Goal: Task Accomplishment & Management: Manage account settings

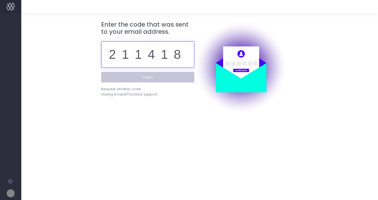
type input "211418"
click at [154, 76] on button "Log in" at bounding box center [147, 77] width 93 height 11
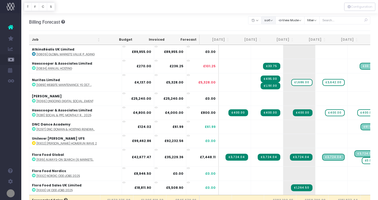
click at [276, 21] on button "sort" at bounding box center [268, 20] width 15 height 8
click at [277, 27] on link "Sort by Job Name Desc" at bounding box center [283, 30] width 42 height 9
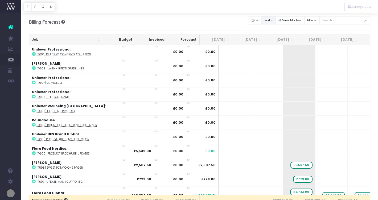
click at [276, 20] on button "sort" at bounding box center [268, 20] width 15 height 8
click at [276, 27] on link "Sort by Job Name Asc" at bounding box center [283, 30] width 42 height 9
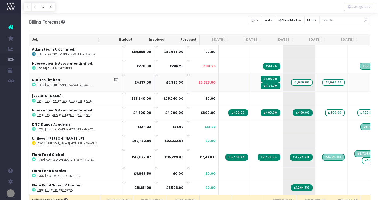
click at [33, 84] on icon at bounding box center [34, 85] width 4 height 4
click at [291, 82] on span "£1,686.00" at bounding box center [301, 82] width 21 height 7
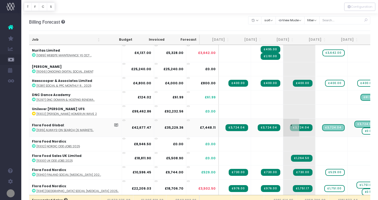
scroll to position [30, 0]
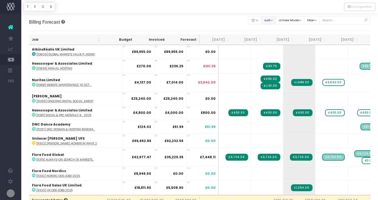
click at [274, 22] on button "sort" at bounding box center [268, 20] width 15 height 8
click at [274, 29] on link "Sort by Job Name Desc" at bounding box center [283, 30] width 42 height 9
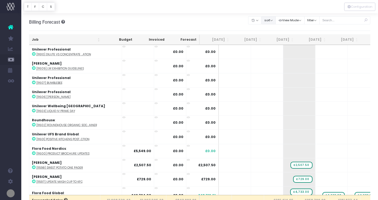
click at [275, 22] on button "sort" at bounding box center [268, 20] width 15 height 8
click at [275, 30] on link "Sort by Job Name Asc" at bounding box center [283, 30] width 42 height 9
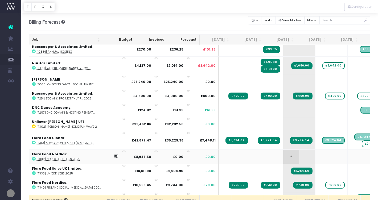
scroll to position [18, 0]
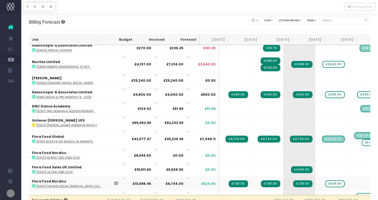
click at [33, 185] on icon at bounding box center [34, 186] width 4 height 4
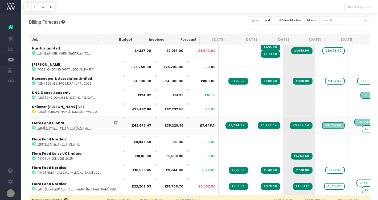
scroll to position [37, 0]
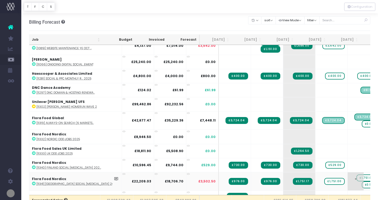
click at [362, 185] on span "£0.50" at bounding box center [369, 185] width 15 height 7
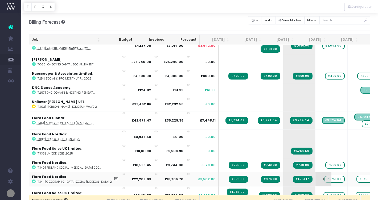
click at [324, 179] on span "£1,751.00" at bounding box center [334, 179] width 20 height 7
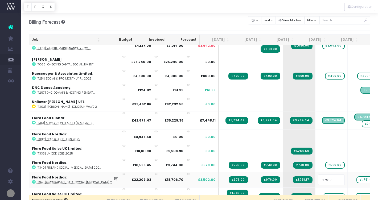
type input "1751.17"
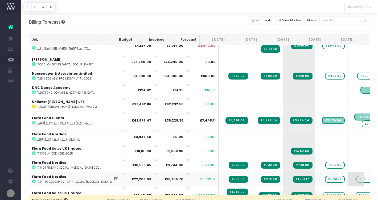
click at [357, 180] on span "£1,751.00" at bounding box center [367, 179] width 20 height 7
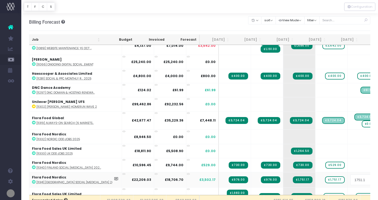
type input "1751.16"
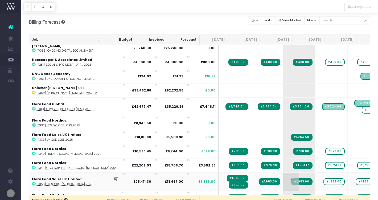
scroll to position [53, 0]
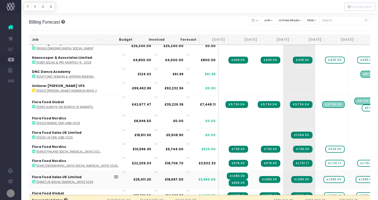
click at [34, 182] on icon at bounding box center [34, 182] width 4 height 4
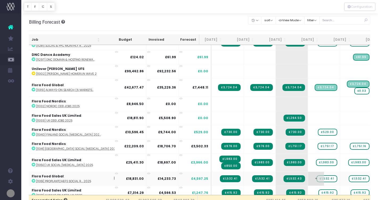
scroll to position [0, 7]
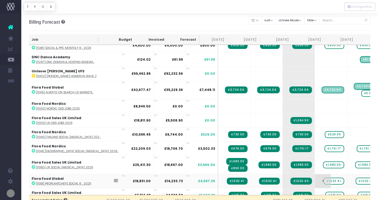
click at [324, 181] on span "£1,532.41" at bounding box center [334, 181] width 21 height 7
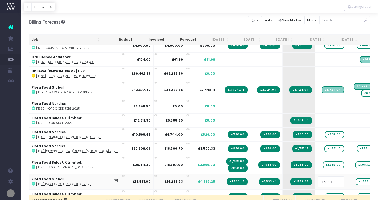
type input "1532.43"
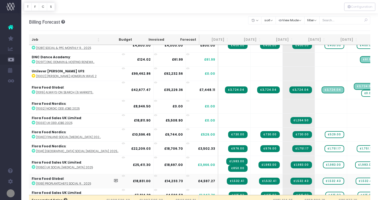
click at [33, 182] on icon at bounding box center [34, 184] width 4 height 4
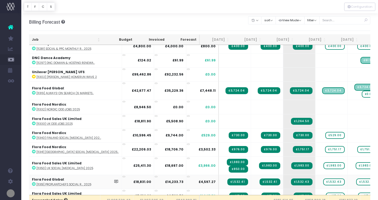
click at [32, 184] on icon at bounding box center [34, 184] width 4 height 4
click at [316, 181] on span "+" at bounding box center [324, 182] width 16 height 14
click at [316, 183] on span "+" at bounding box center [324, 182] width 16 height 14
click at [316, 180] on span "+" at bounding box center [324, 182] width 16 height 14
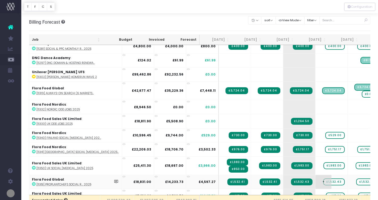
click at [316, 180] on span "+" at bounding box center [324, 182] width 16 height 14
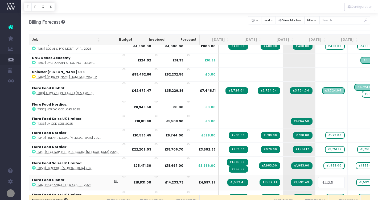
type input "4112.57"
click at [334, 174] on body "Oh my... this is bad. [PERSON_NAME] wasn't able to load this page. Please conta…" at bounding box center [189, 100] width 378 height 200
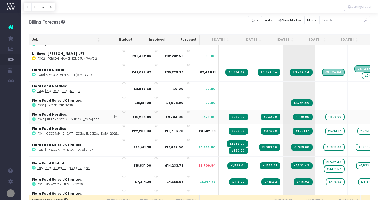
scroll to position [87, 0]
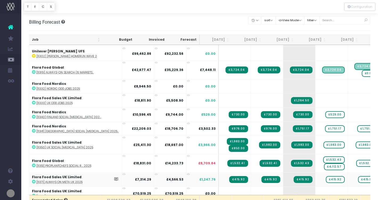
click at [34, 181] on icon at bounding box center [34, 182] width 4 height 4
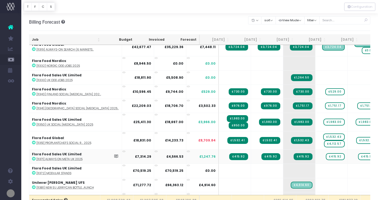
scroll to position [111, 0]
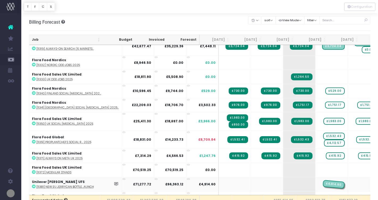
drag, startPoint x: 286, startPoint y: 184, endPoint x: 321, endPoint y: 185, distance: 34.6
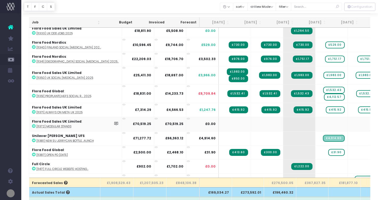
scroll to position [140, 0]
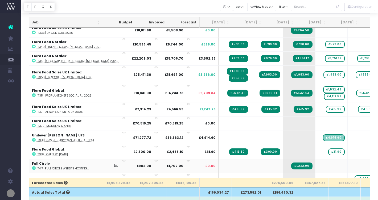
click at [34, 167] on icon at bounding box center [34, 168] width 4 height 4
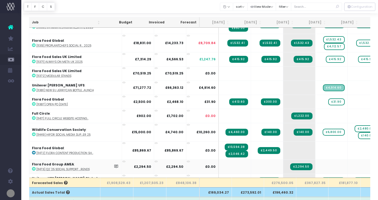
scroll to position [190, 0]
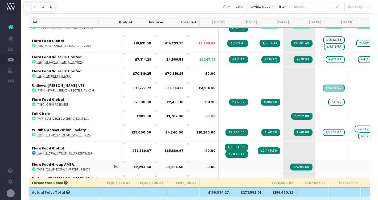
click at [33, 169] on icon at bounding box center [34, 170] width 4 height 4
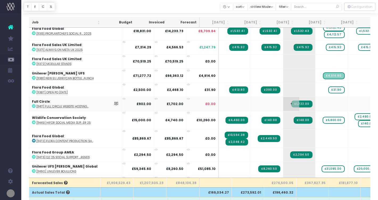
scroll to position [203, 0]
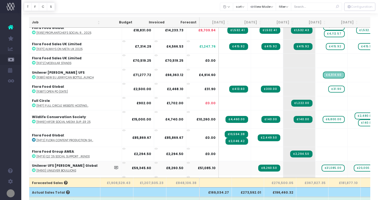
click at [33, 169] on icon at bounding box center [34, 171] width 4 height 4
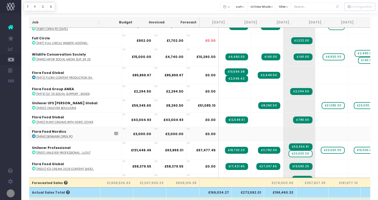
scroll to position [266, 0]
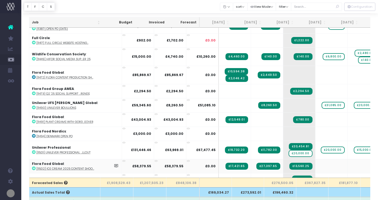
click at [34, 168] on icon at bounding box center [34, 169] width 4 height 4
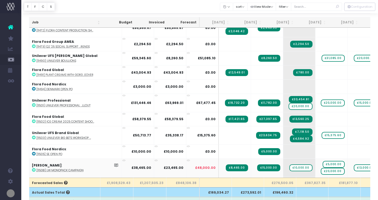
scroll to position [315, 0]
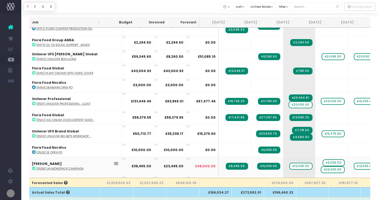
click at [33, 168] on icon at bounding box center [34, 169] width 4 height 4
click at [323, 162] on span "£5,000.00" at bounding box center [334, 163] width 22 height 7
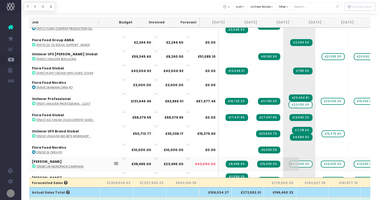
click at [290, 162] on span "£10,000.00" at bounding box center [301, 164] width 23 height 7
drag, startPoint x: 354, startPoint y: 148, endPoint x: 274, endPoint y: 162, distance: 81.2
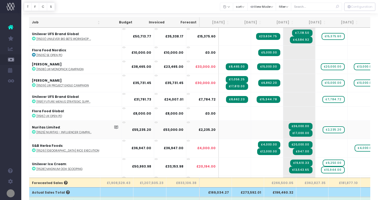
scroll to position [414, 0]
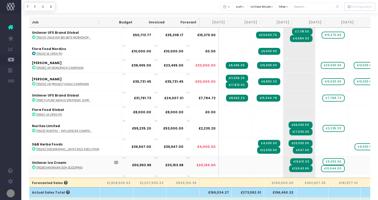
click at [34, 167] on icon at bounding box center [34, 168] width 4 height 4
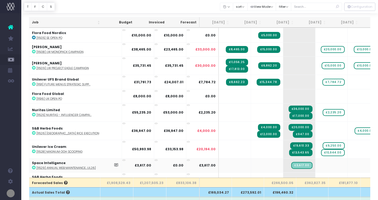
scroll to position [430, 0]
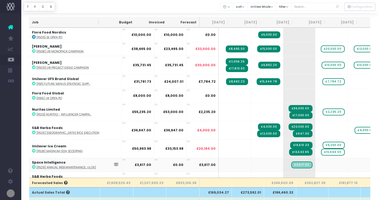
click at [34, 167] on icon at bounding box center [34, 167] width 4 height 4
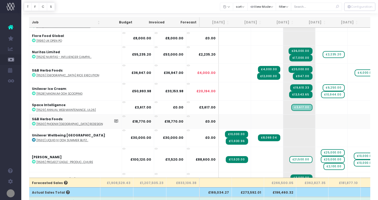
scroll to position [489, 0]
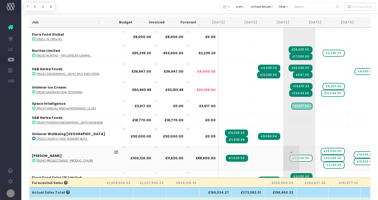
click at [290, 157] on span "£21,500.00" at bounding box center [301, 158] width 23 height 7
click at [180, 7] on div at bounding box center [199, 6] width 357 height 13
drag, startPoint x: 319, startPoint y: 150, endPoint x: 284, endPoint y: 150, distance: 35.7
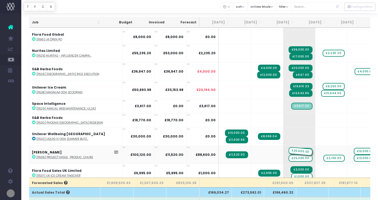
drag, startPoint x: 321, startPoint y: 150, endPoint x: 282, endPoint y: 150, distance: 38.6
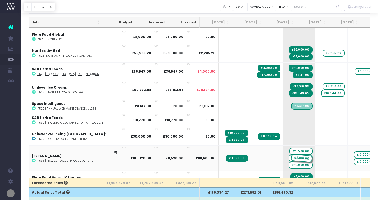
drag, startPoint x: 321, startPoint y: 157, endPoint x: 277, endPoint y: 157, distance: 44.5
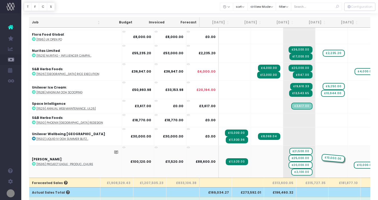
drag, startPoint x: 350, startPoint y: 157, endPoint x: 315, endPoint y: 157, distance: 34.9
drag, startPoint x: 350, startPoint y: 161, endPoint x: 315, endPoint y: 157, distance: 35.4
click at [34, 163] on icon at bounding box center [34, 164] width 4 height 4
